Goal: Information Seeking & Learning: Find contact information

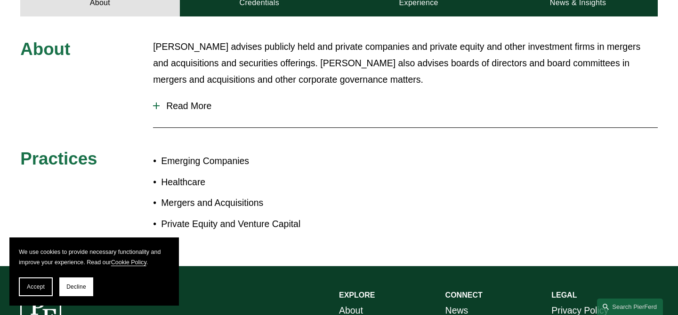
scroll to position [362, 0]
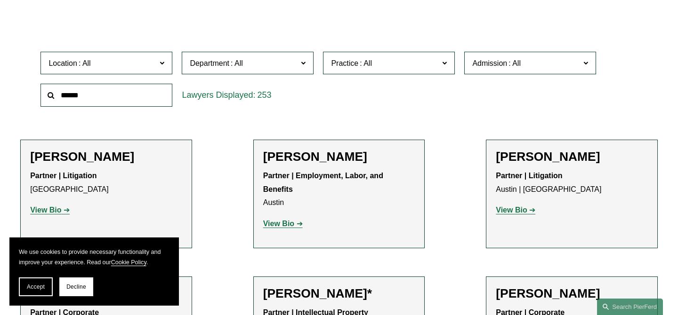
scroll to position [274, 0]
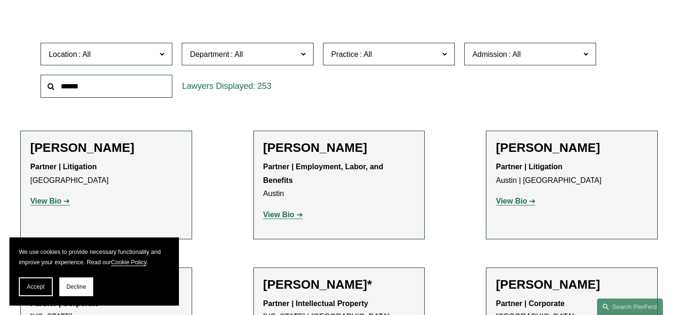
click at [152, 51] on span "Location" at bounding box center [102, 54] width 108 height 13
click at [183, 79] on div "253" at bounding box center [248, 86] width 132 height 23
click at [0, 0] on link "All" at bounding box center [0, 0] width 0 height 0
click at [88, 91] on input "text" at bounding box center [106, 86] width 132 height 23
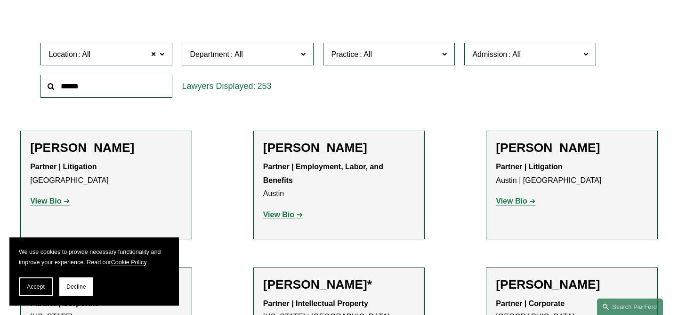
type input "******"
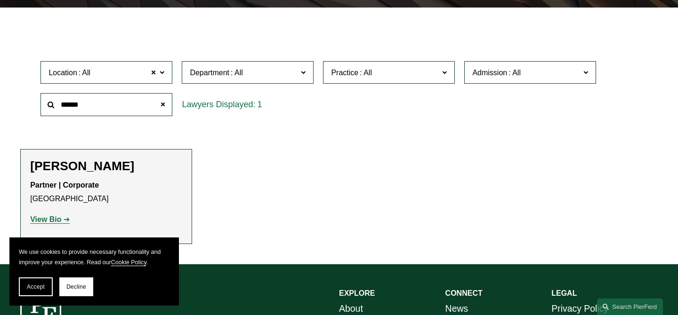
scroll to position [291, 0]
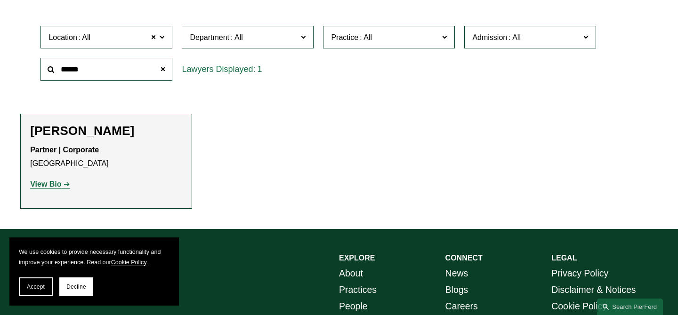
click at [52, 183] on strong "View Bio" at bounding box center [45, 184] width 31 height 8
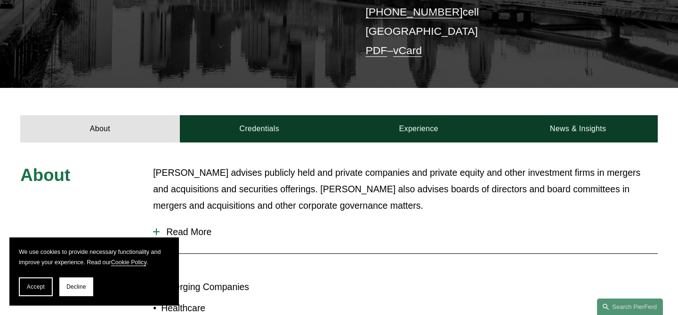
scroll to position [253, 0]
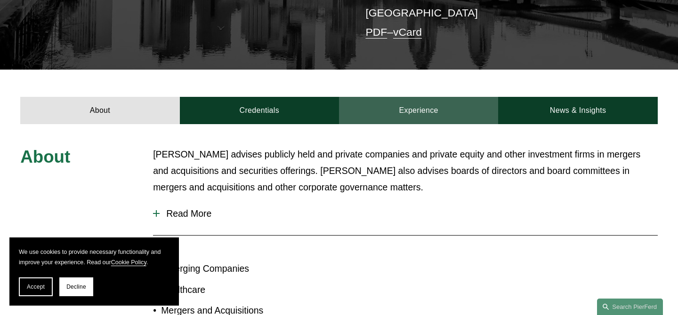
click at [405, 97] on link "Experience" at bounding box center [418, 110] width 159 height 27
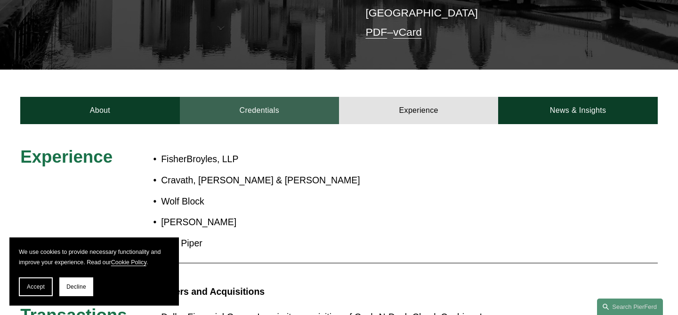
click at [285, 97] on link "Credentials" at bounding box center [259, 110] width 159 height 27
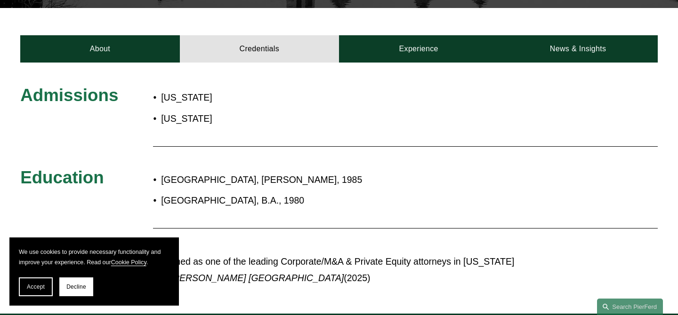
scroll to position [313, 0]
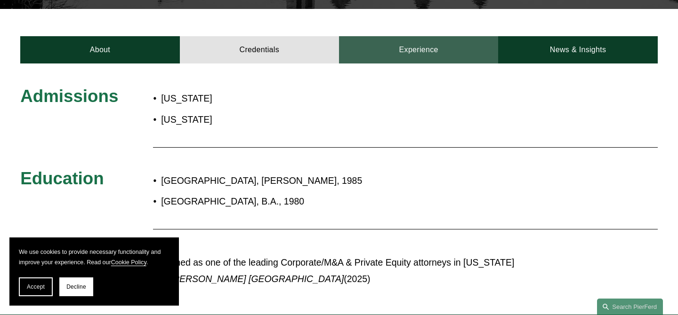
click at [401, 36] on link "Experience" at bounding box center [418, 49] width 159 height 27
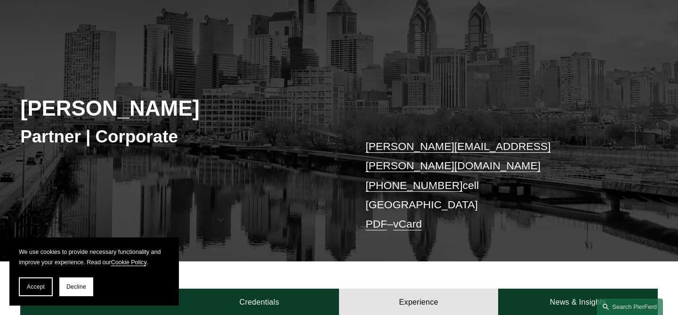
scroll to position [0, 0]
